Goal: Transaction & Acquisition: Purchase product/service

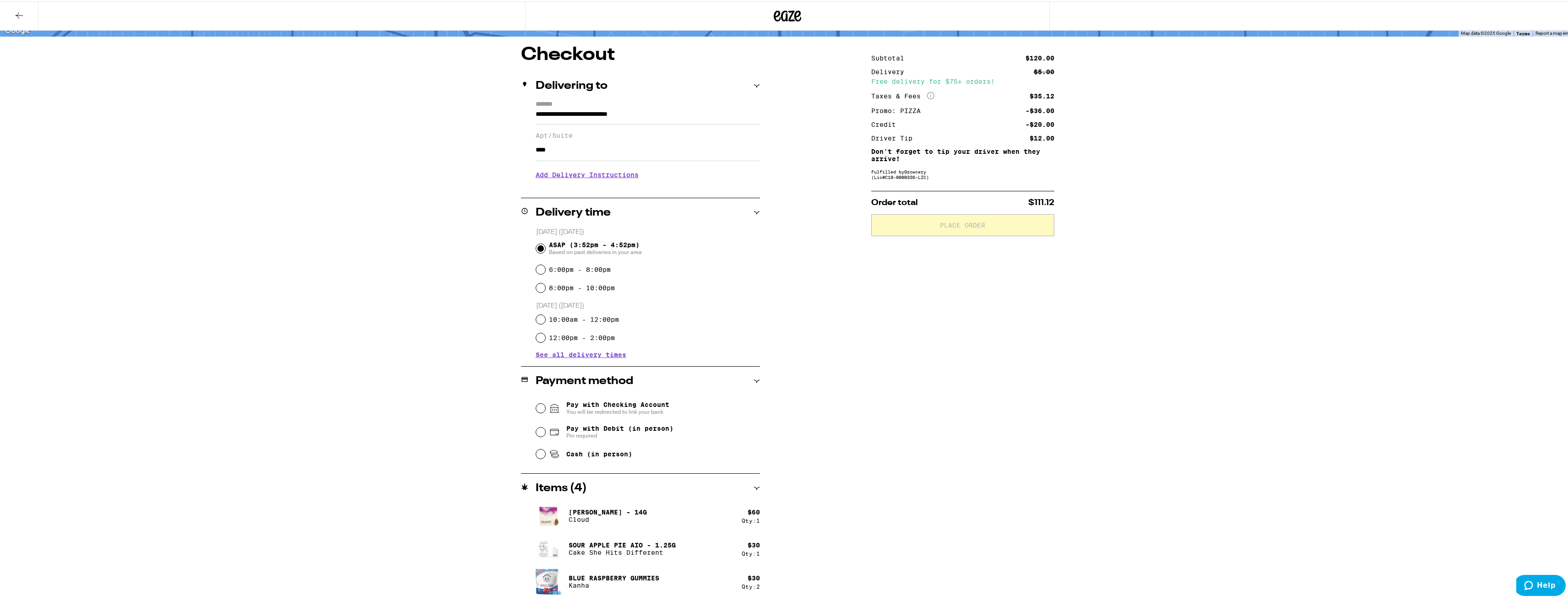
click at [796, 22] on icon at bounding box center [787, 14] width 27 height 16
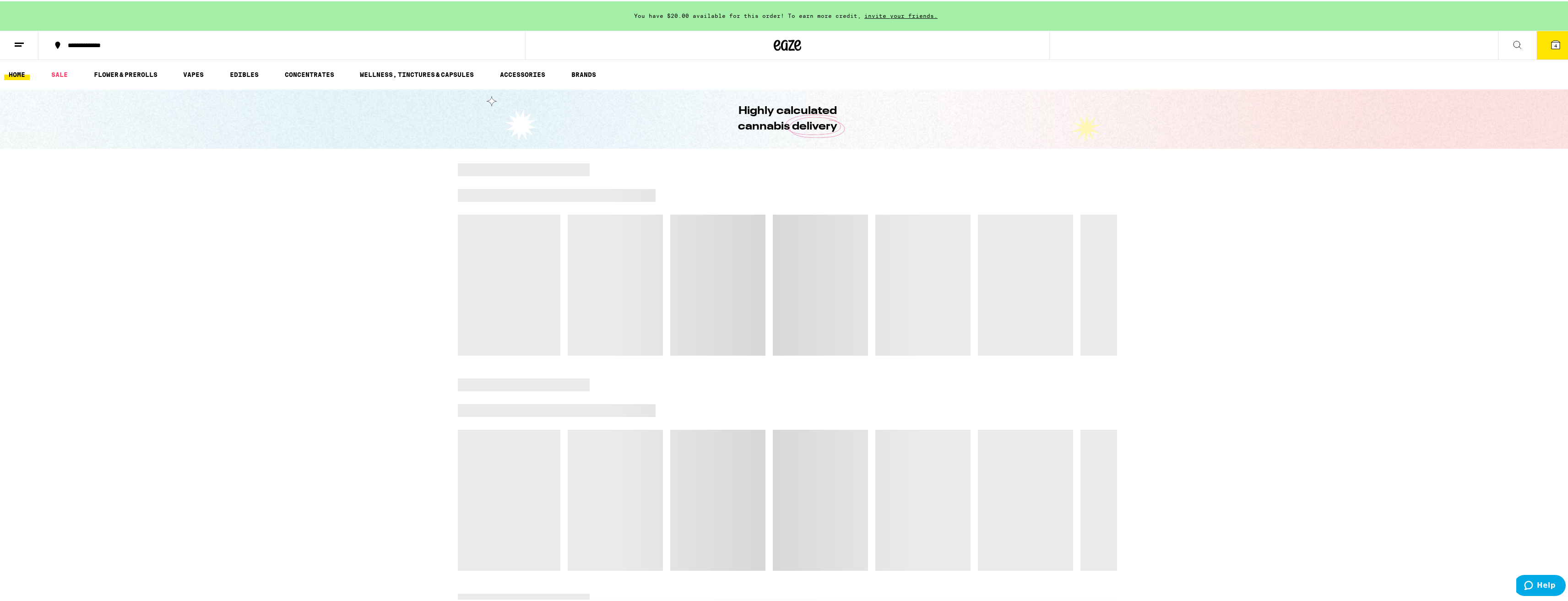
click at [1557, 43] on button "4" at bounding box center [1556, 44] width 39 height 29
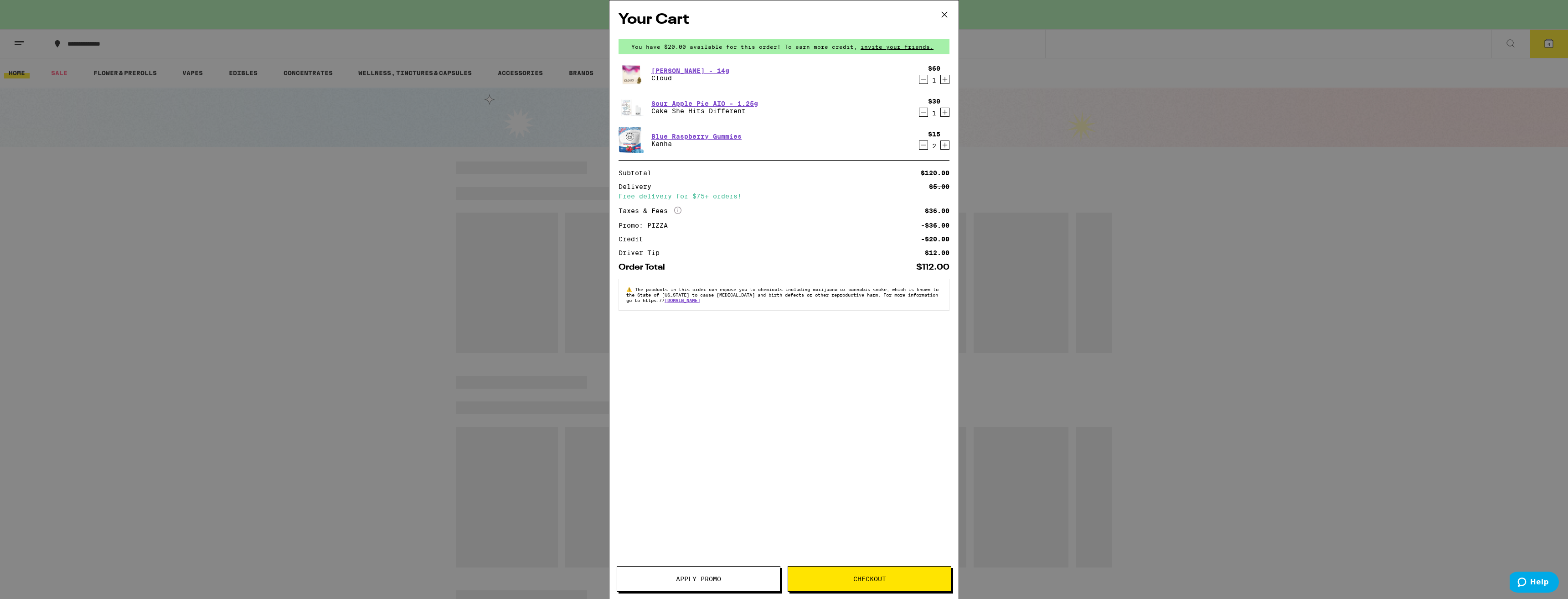
click at [884, 591] on button "Checkout" at bounding box center [870, 579] width 164 height 25
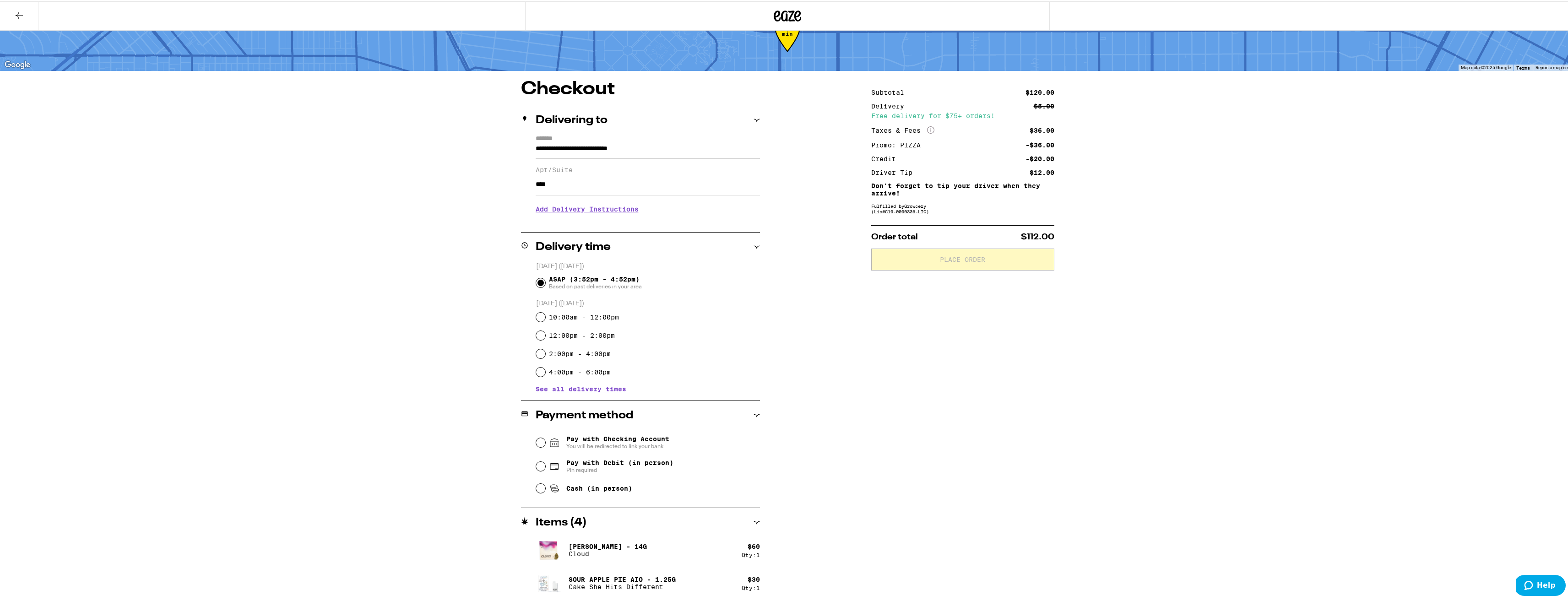
scroll to position [67, 0]
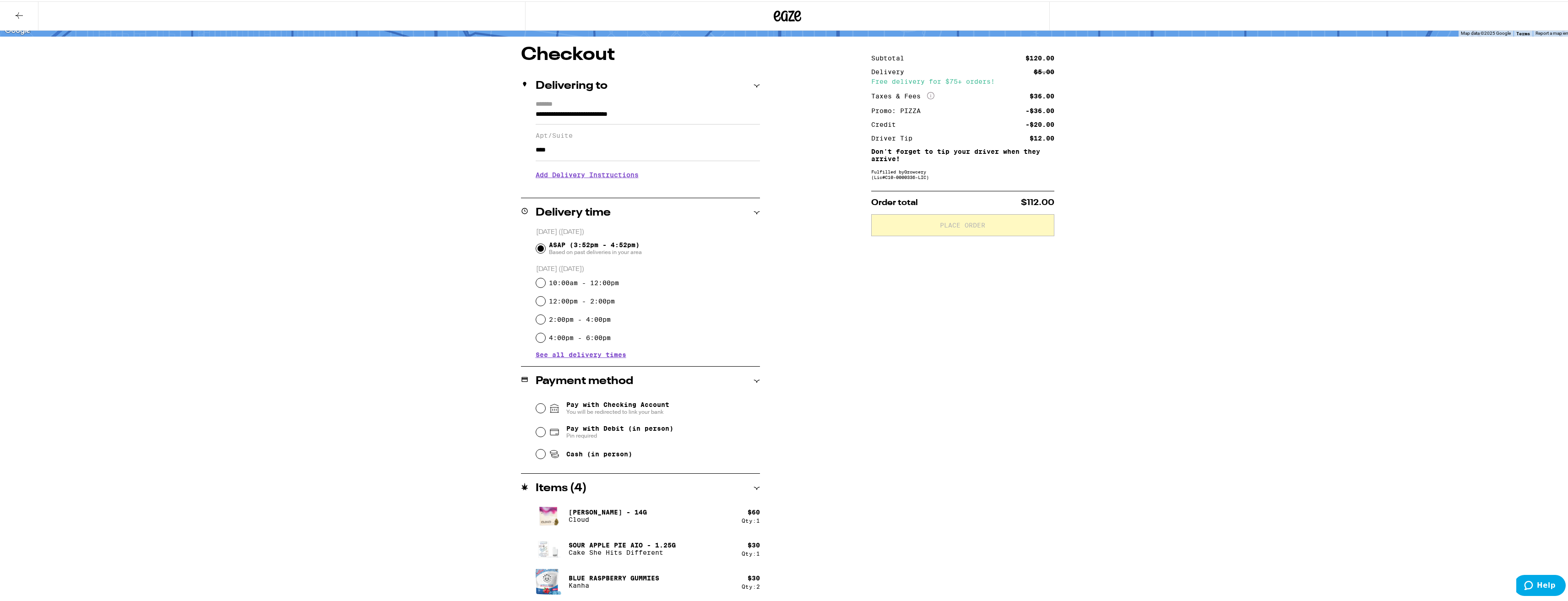
click at [614, 406] on span "Pay with Checking Account You will be redirected to link your bank" at bounding box center [618, 407] width 103 height 15
click at [545, 406] on input "Pay with Checking Account You will be redirected to link your bank" at bounding box center [540, 407] width 9 height 9
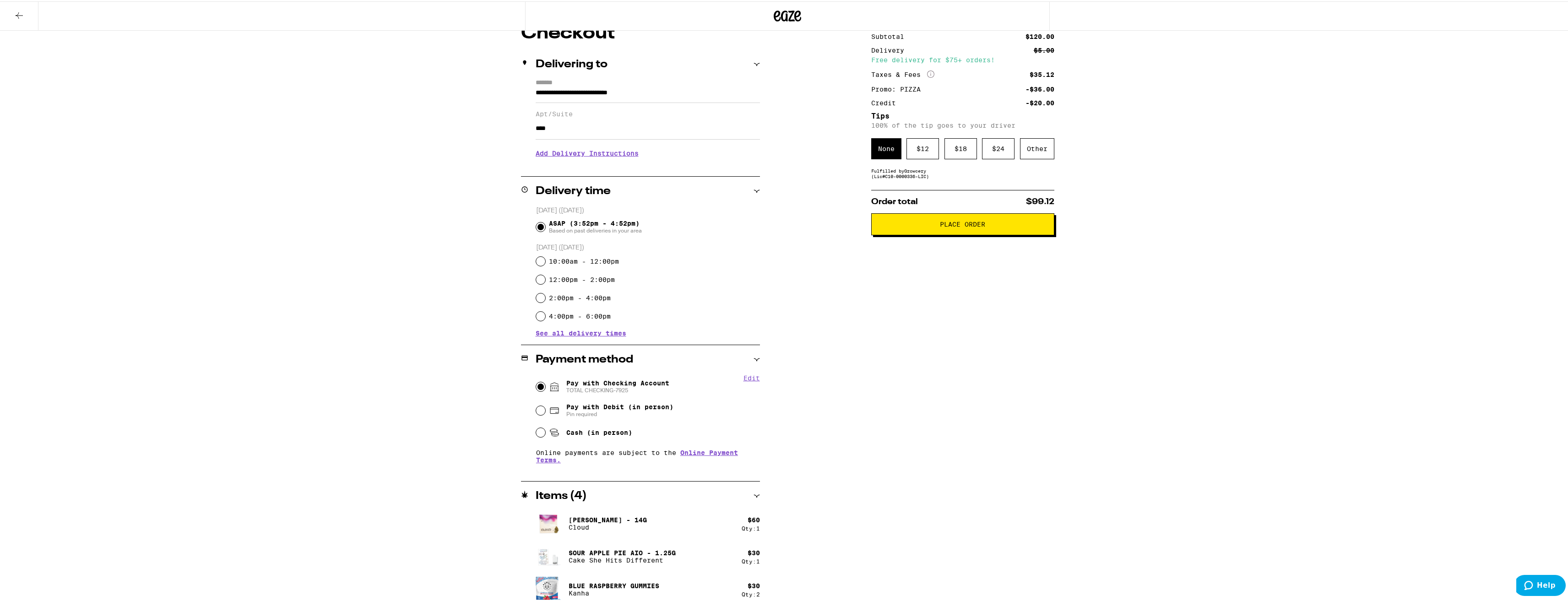
scroll to position [96, 0]
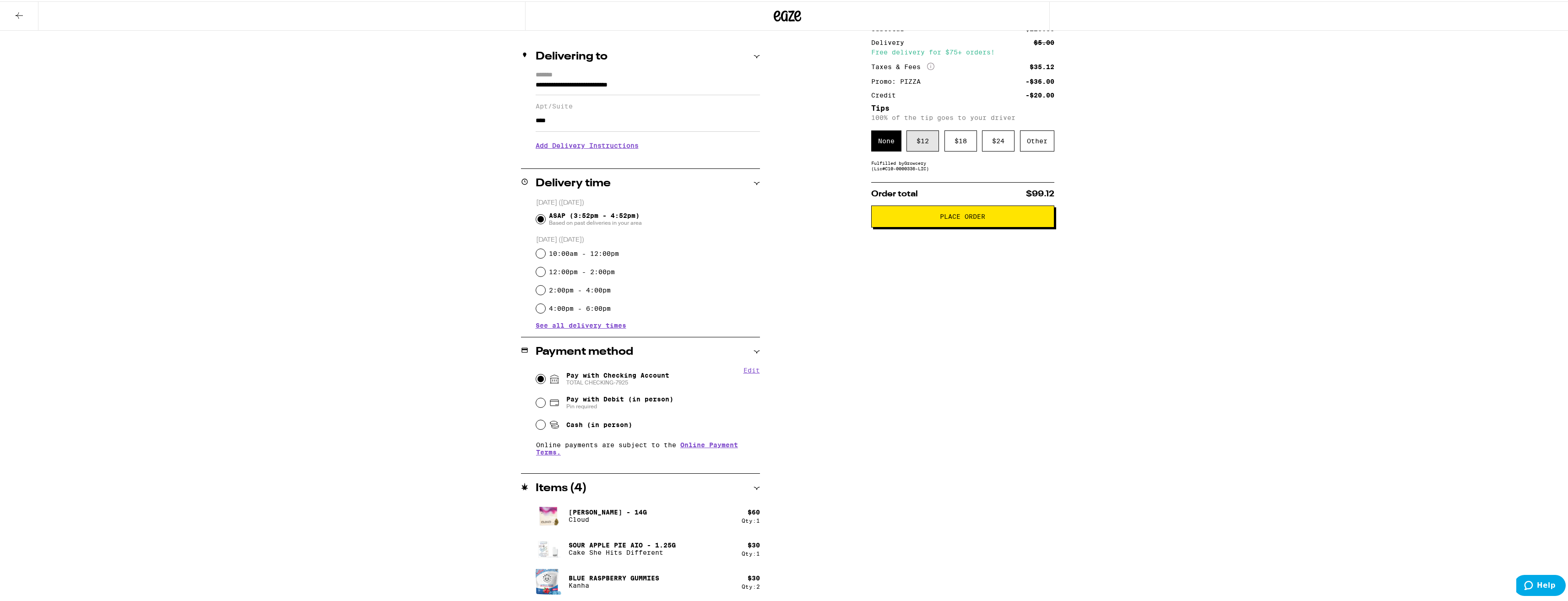
click at [925, 141] on div "$ 12" at bounding box center [922, 139] width 32 height 21
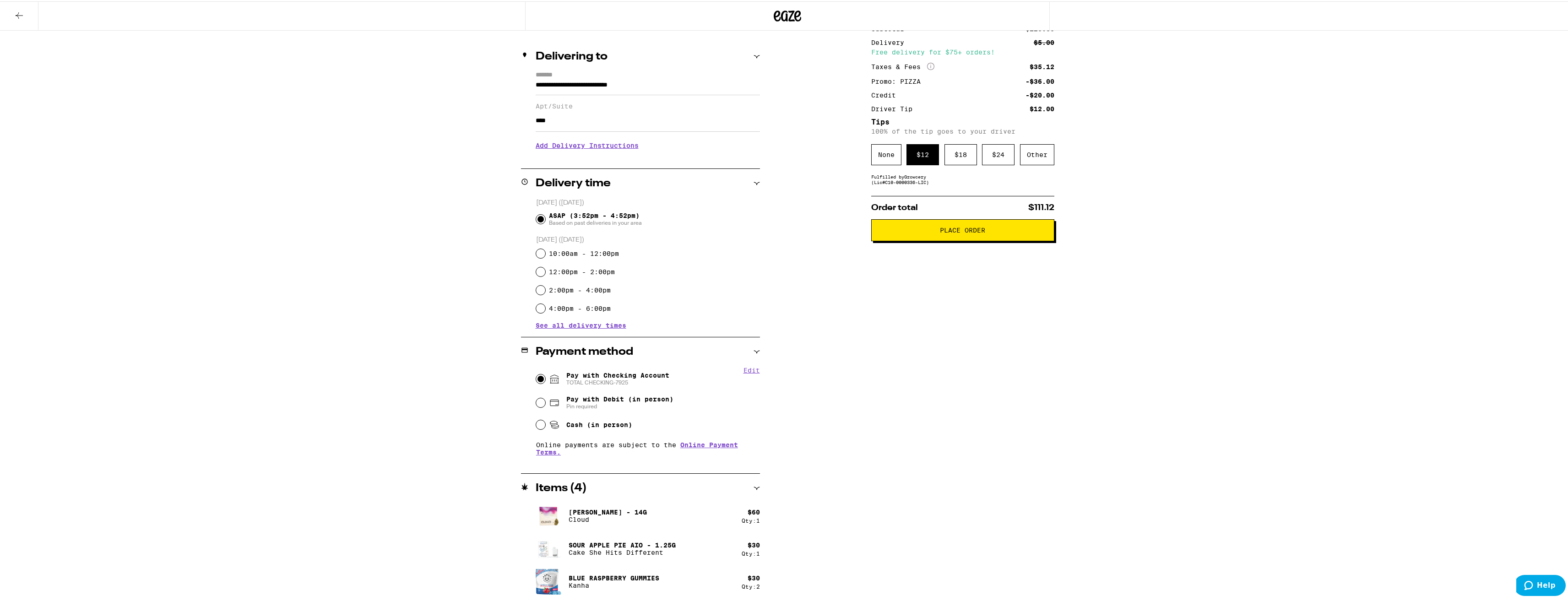
click at [952, 236] on button "Place Order" at bounding box center [963, 228] width 183 height 22
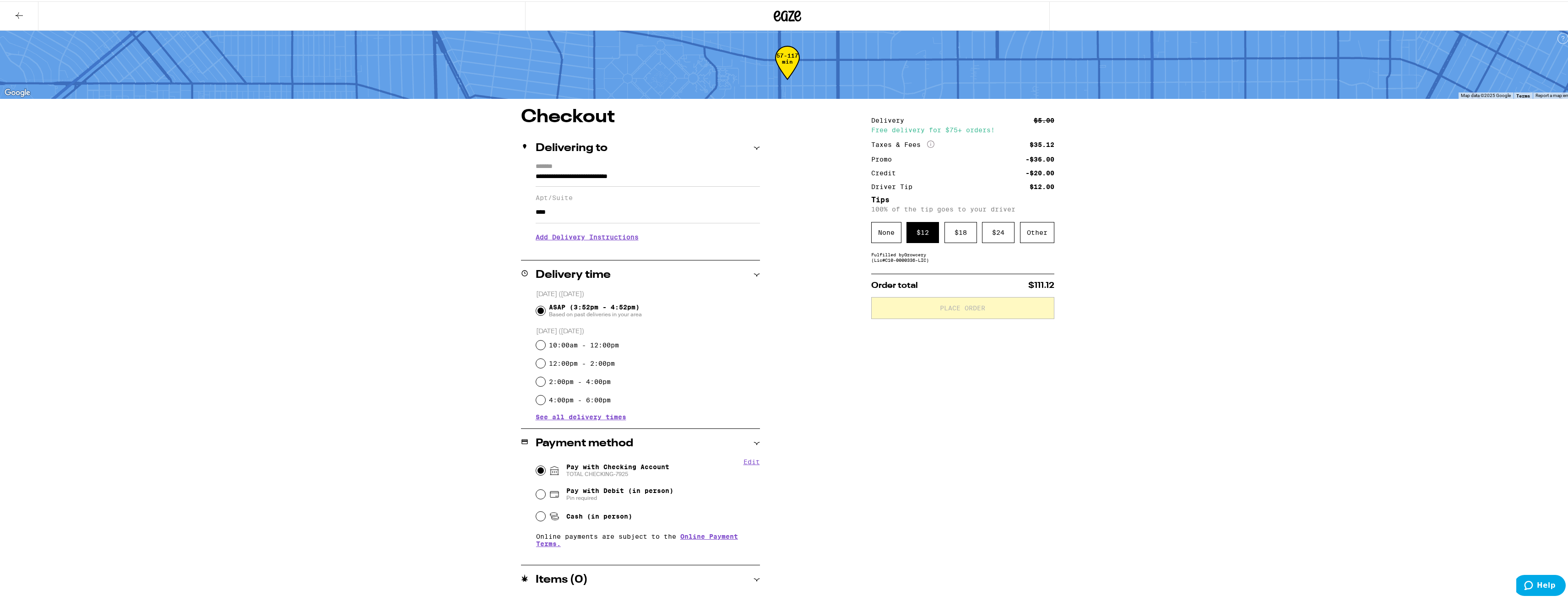
scroll to position [4, 0]
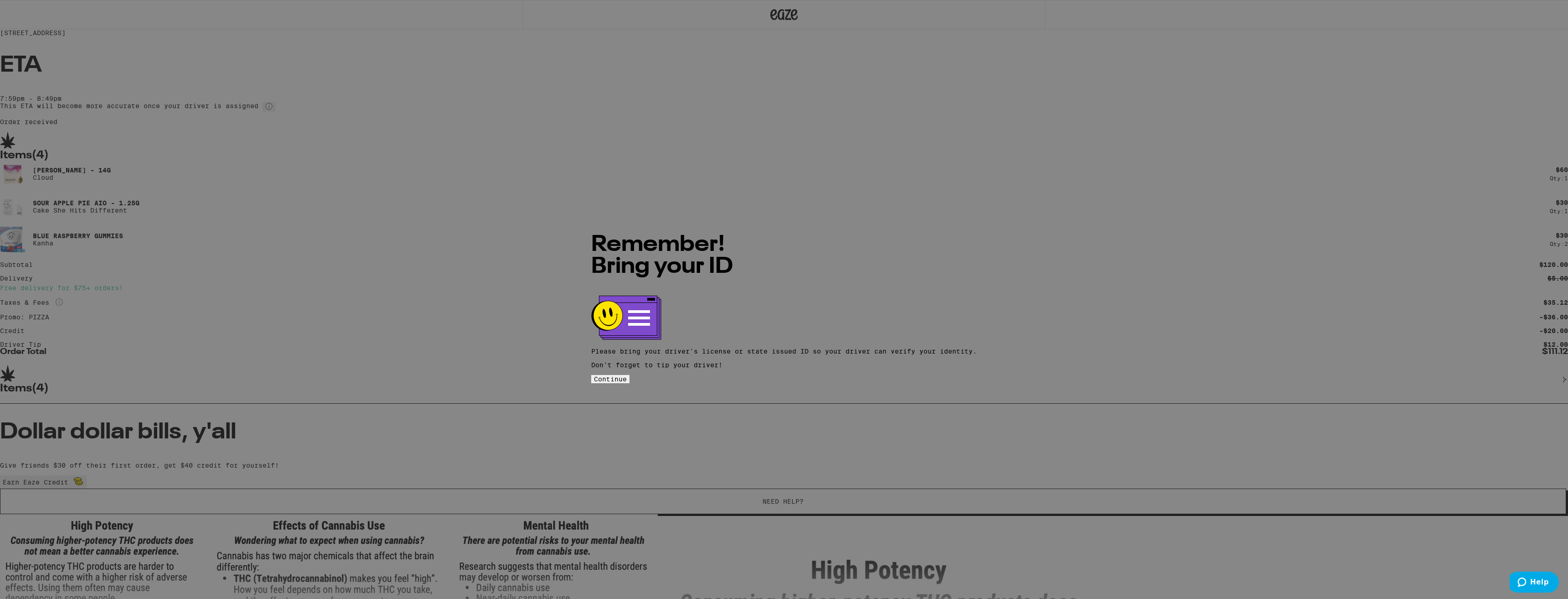
click at [627, 375] on span "Continue" at bounding box center [610, 379] width 33 height 7
click at [625, 373] on span "Got it" at bounding box center [613, 377] width 25 height 7
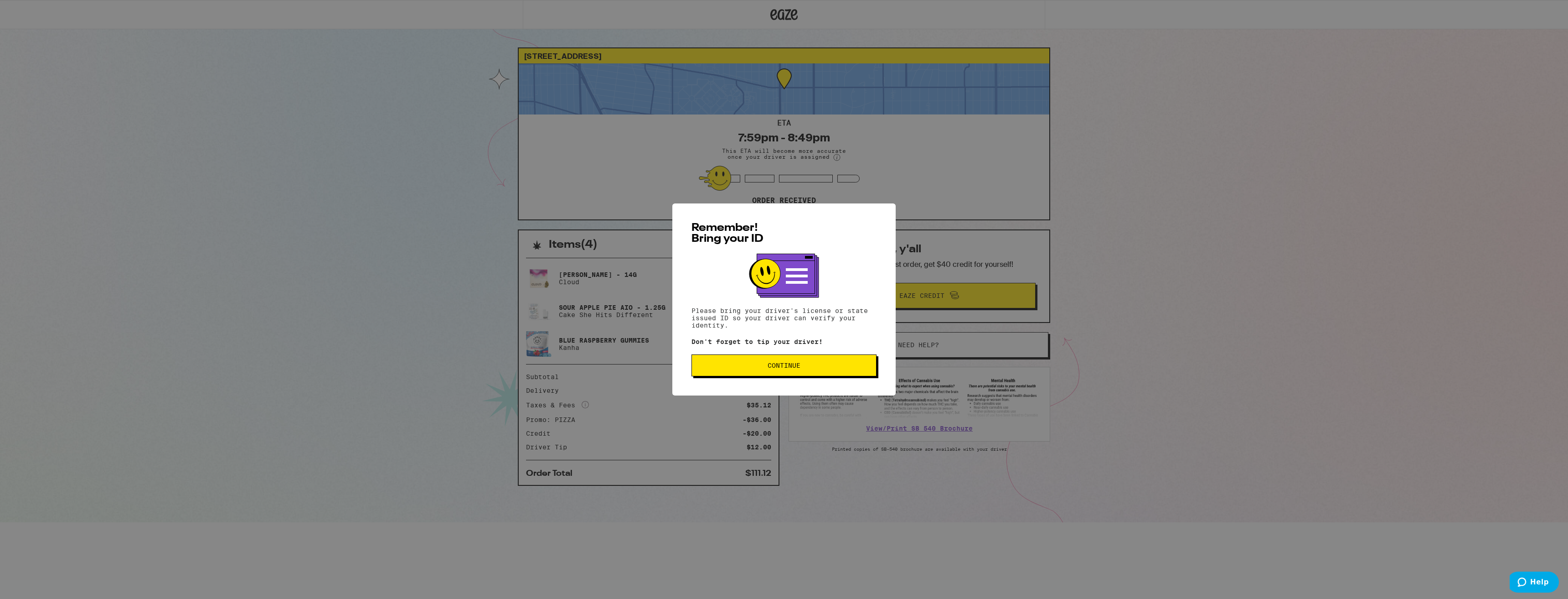
click at [529, 139] on div "Remember! Bring your ID Please bring your driver's license or state issued ID s…" at bounding box center [784, 300] width 1568 height 599
